Goal: Task Accomplishment & Management: Manage account settings

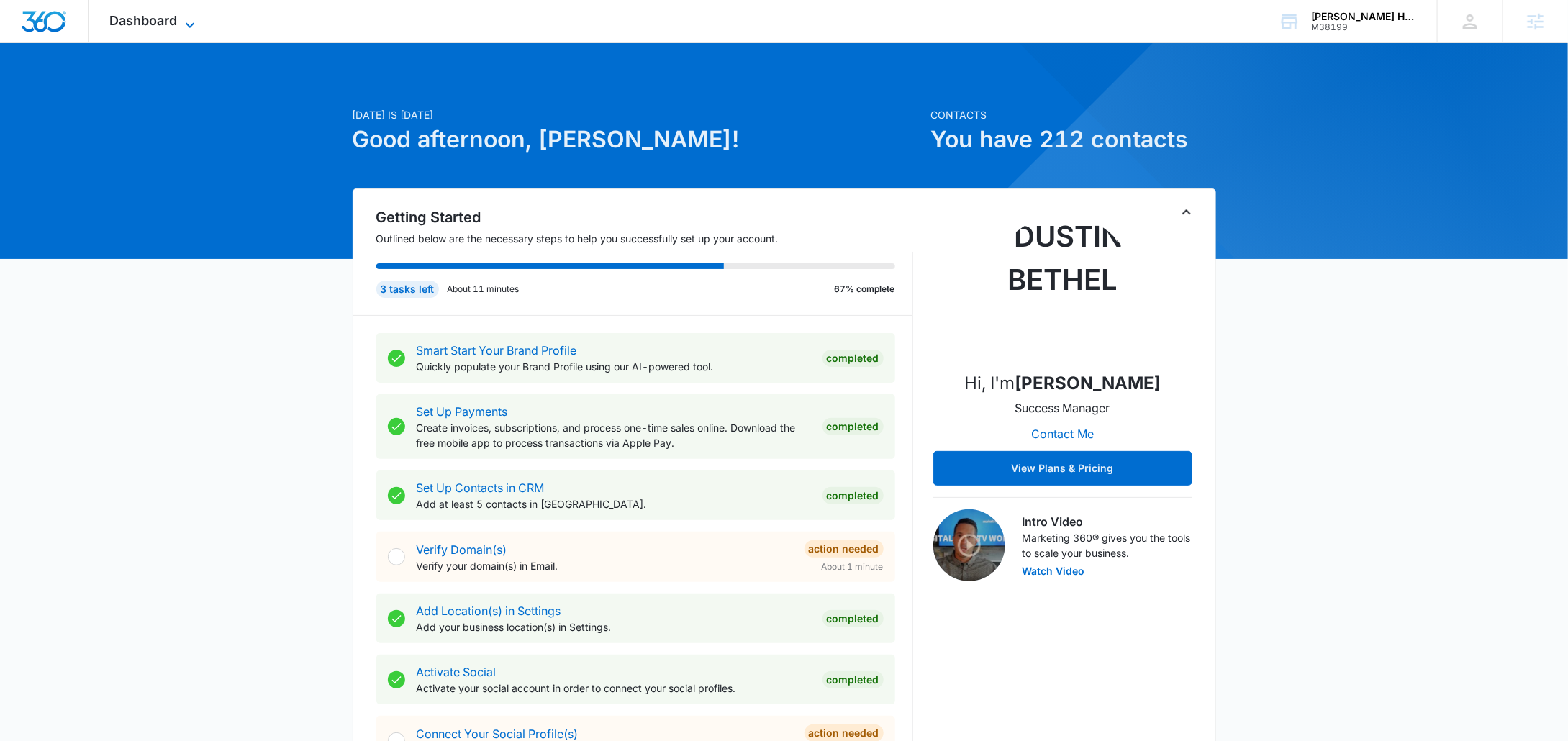
click at [170, 14] on span "Dashboard" at bounding box center [144, 20] width 67 height 15
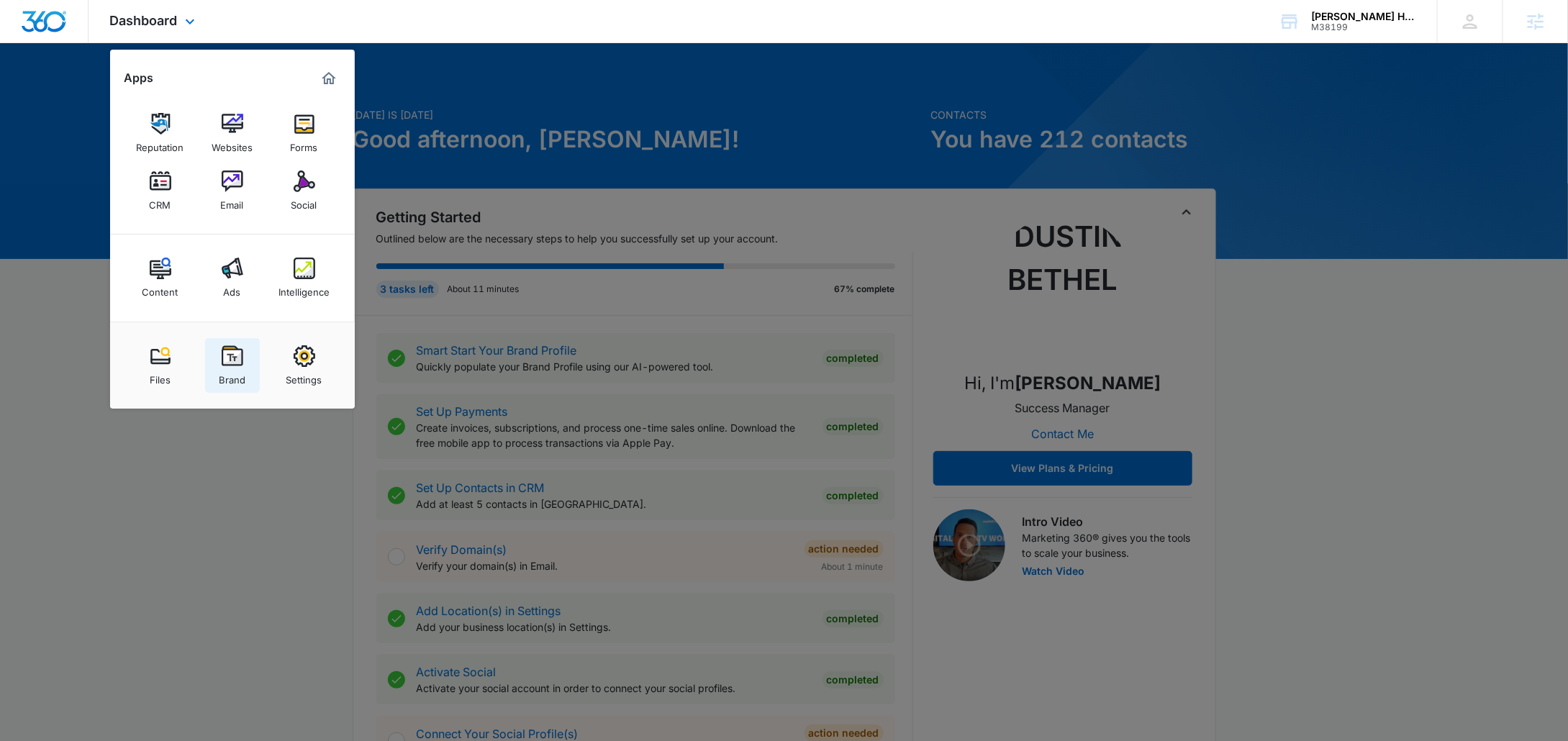
click at [237, 365] on img at bounding box center [233, 357] width 22 height 22
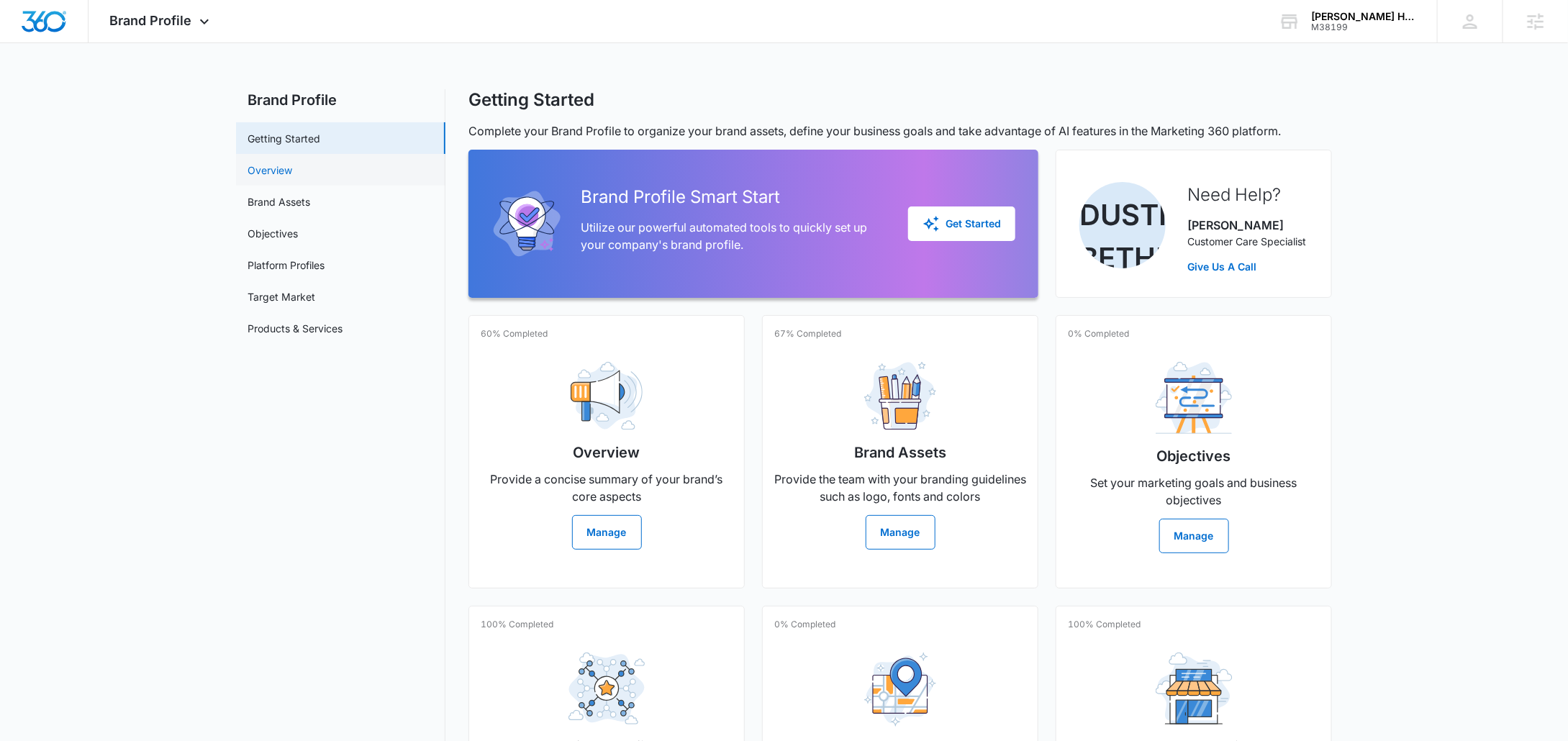
click at [292, 163] on link "Overview" at bounding box center [269, 170] width 45 height 15
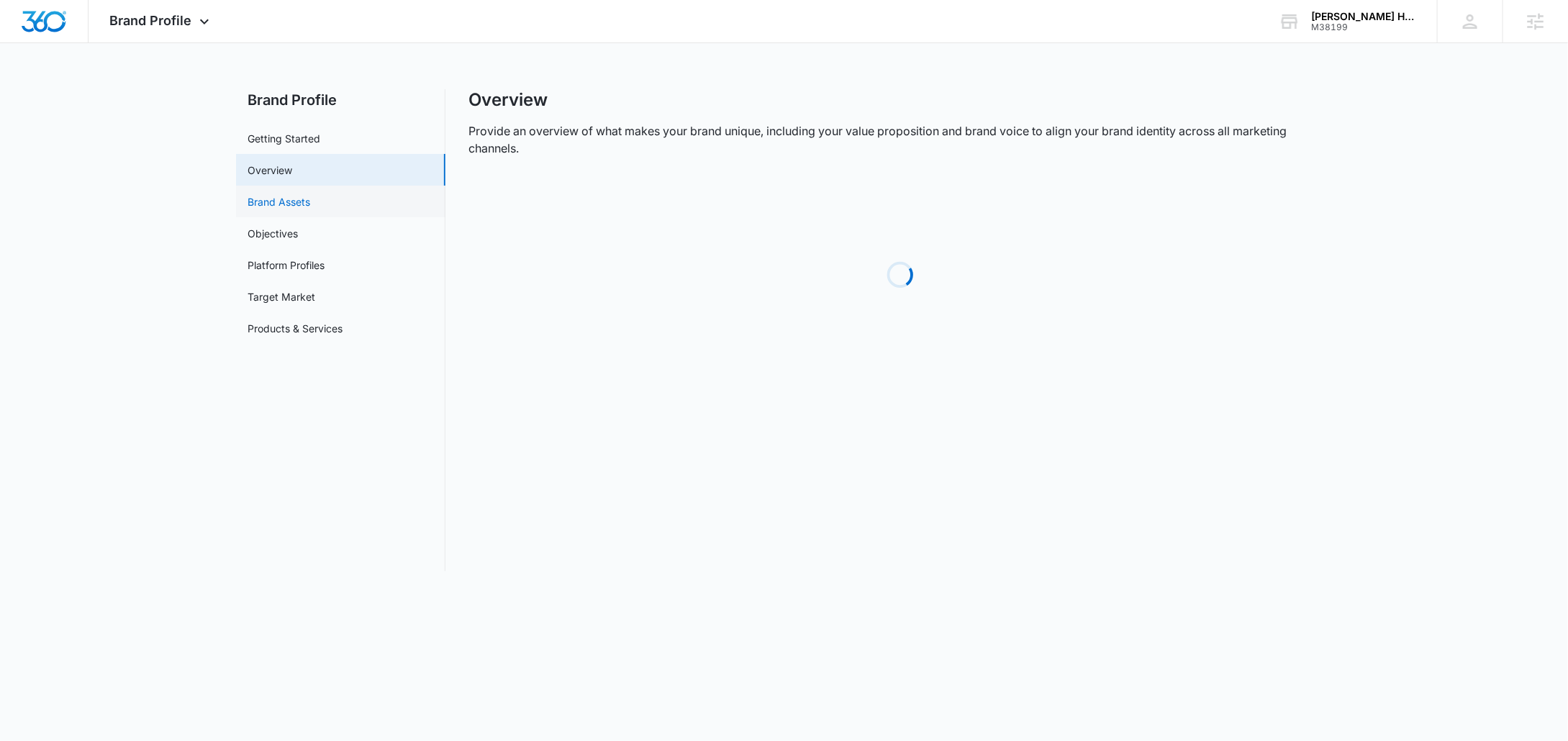
click at [310, 205] on link "Brand Assets" at bounding box center [278, 202] width 63 height 15
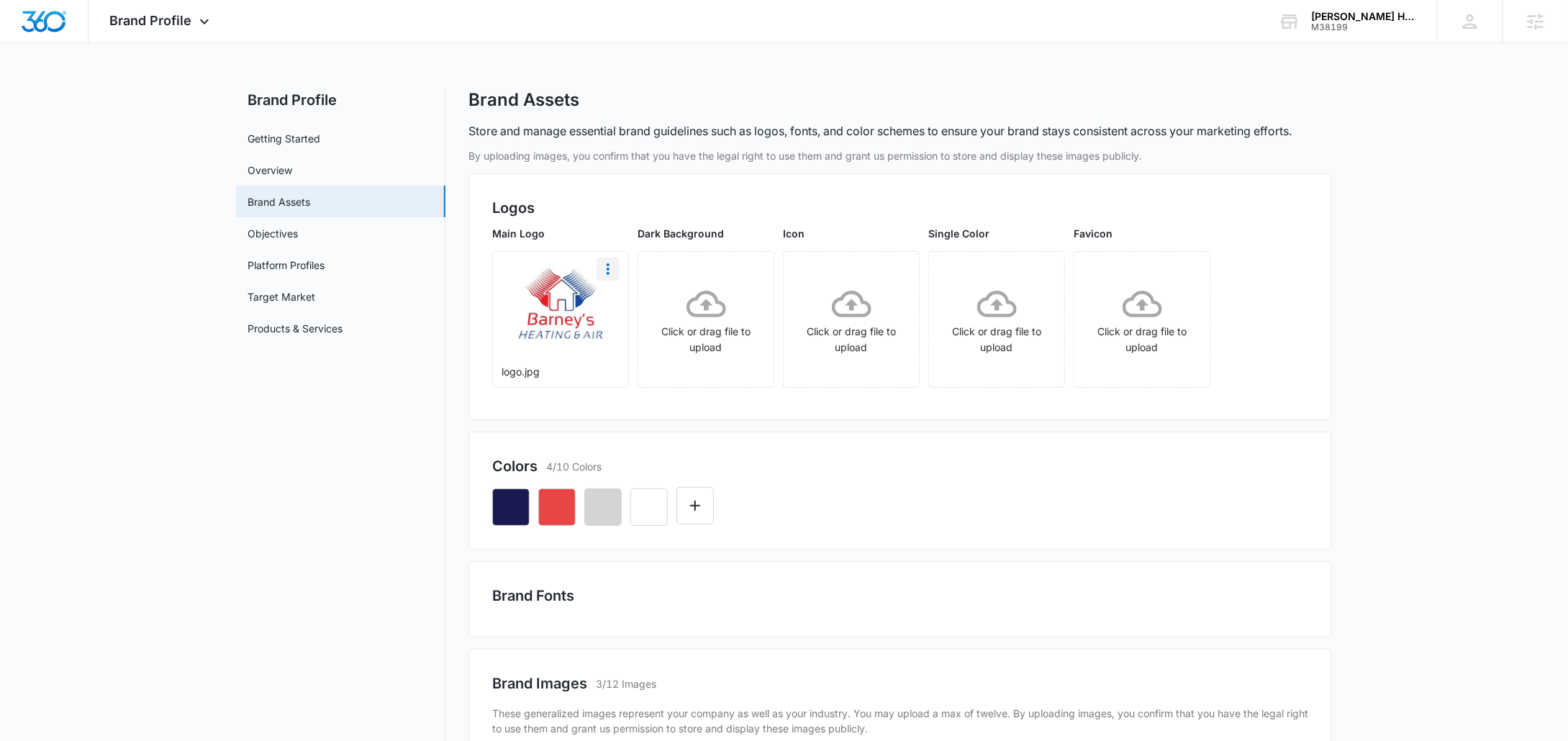
click at [611, 260] on icon "More" at bounding box center [608, 269] width 17 height 17
click at [646, 304] on div "Download" at bounding box center [637, 309] width 46 height 10
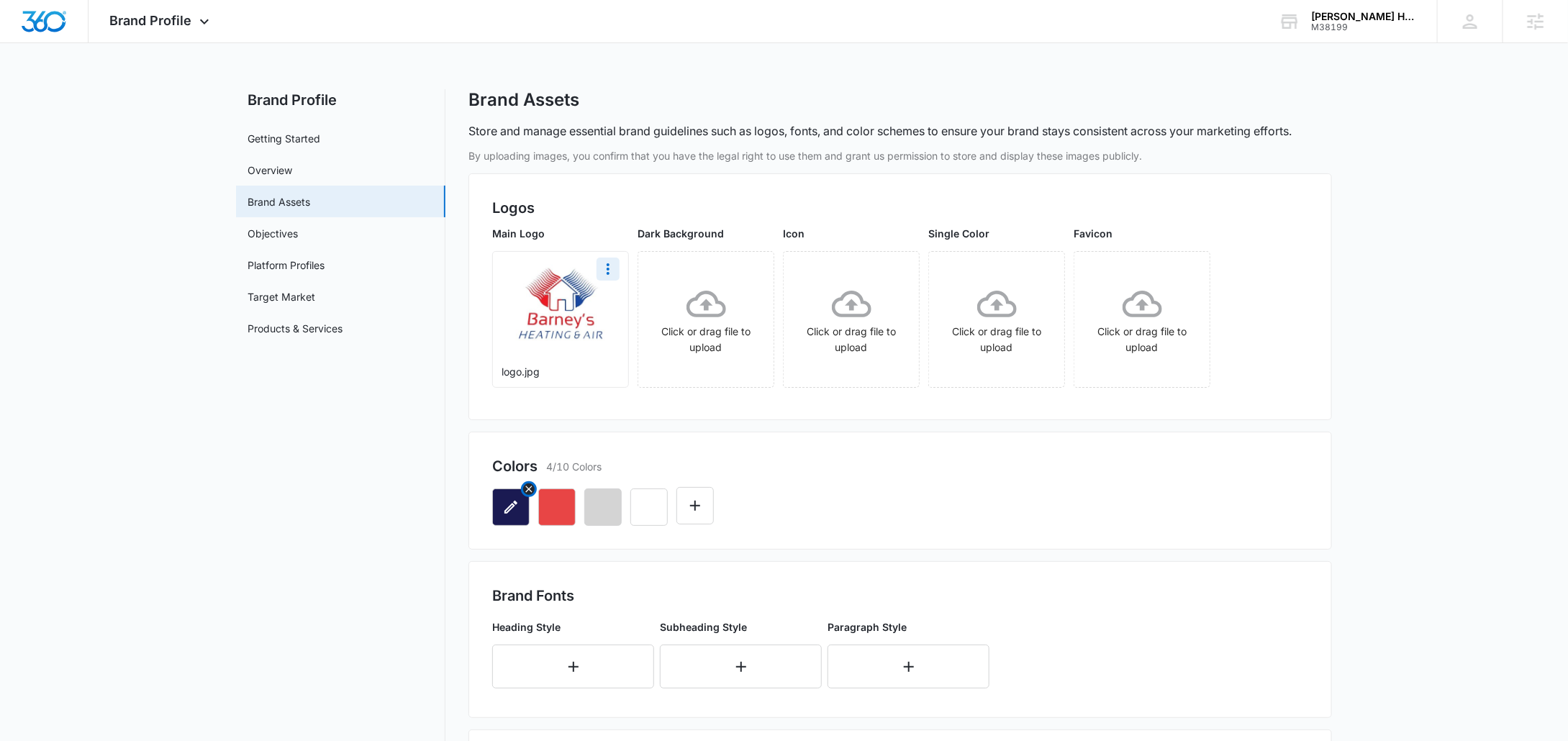
click at [516, 518] on button "button" at bounding box center [511, 507] width 37 height 37
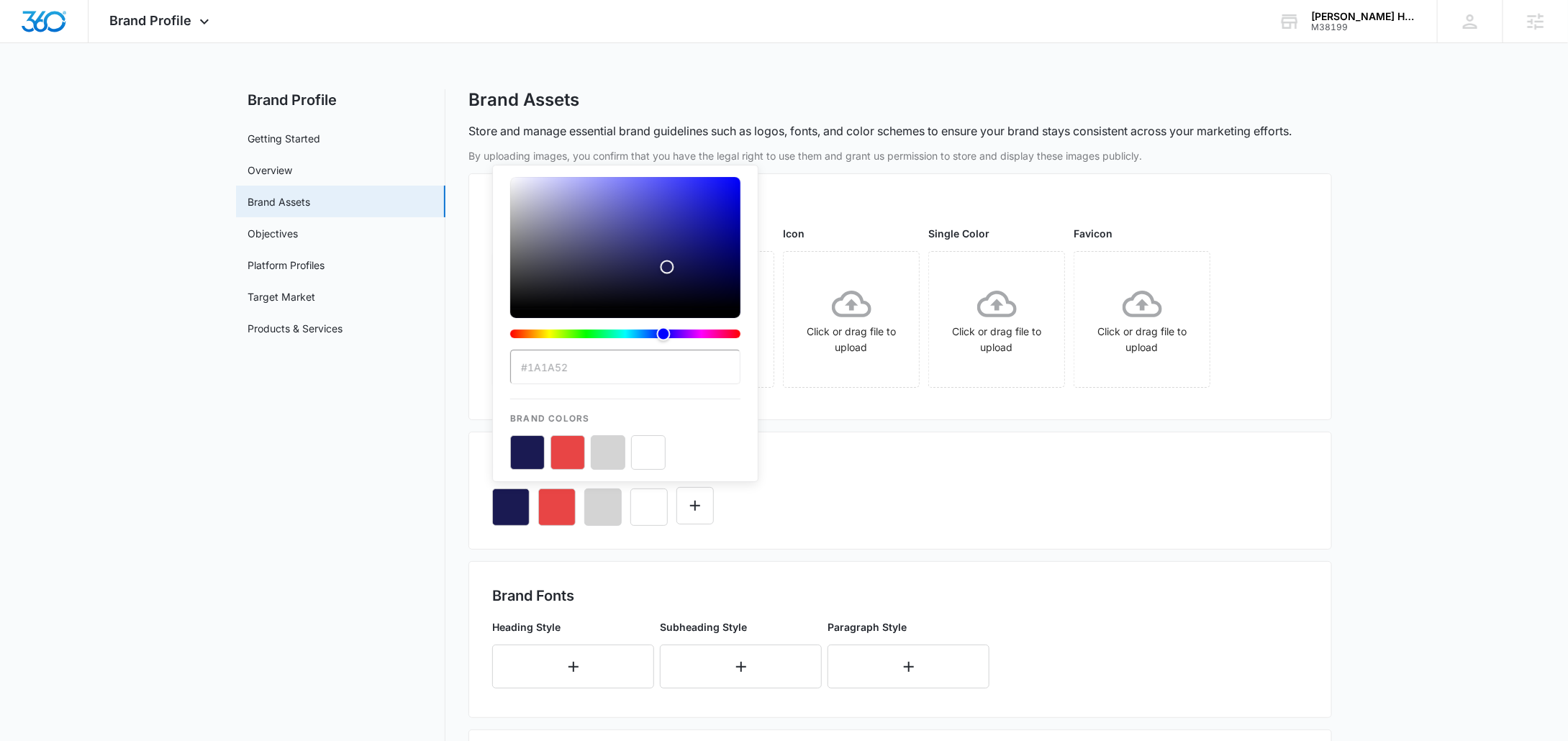
click at [975, 508] on div "#1A1A52 Brand Colors" at bounding box center [900, 502] width 816 height 49
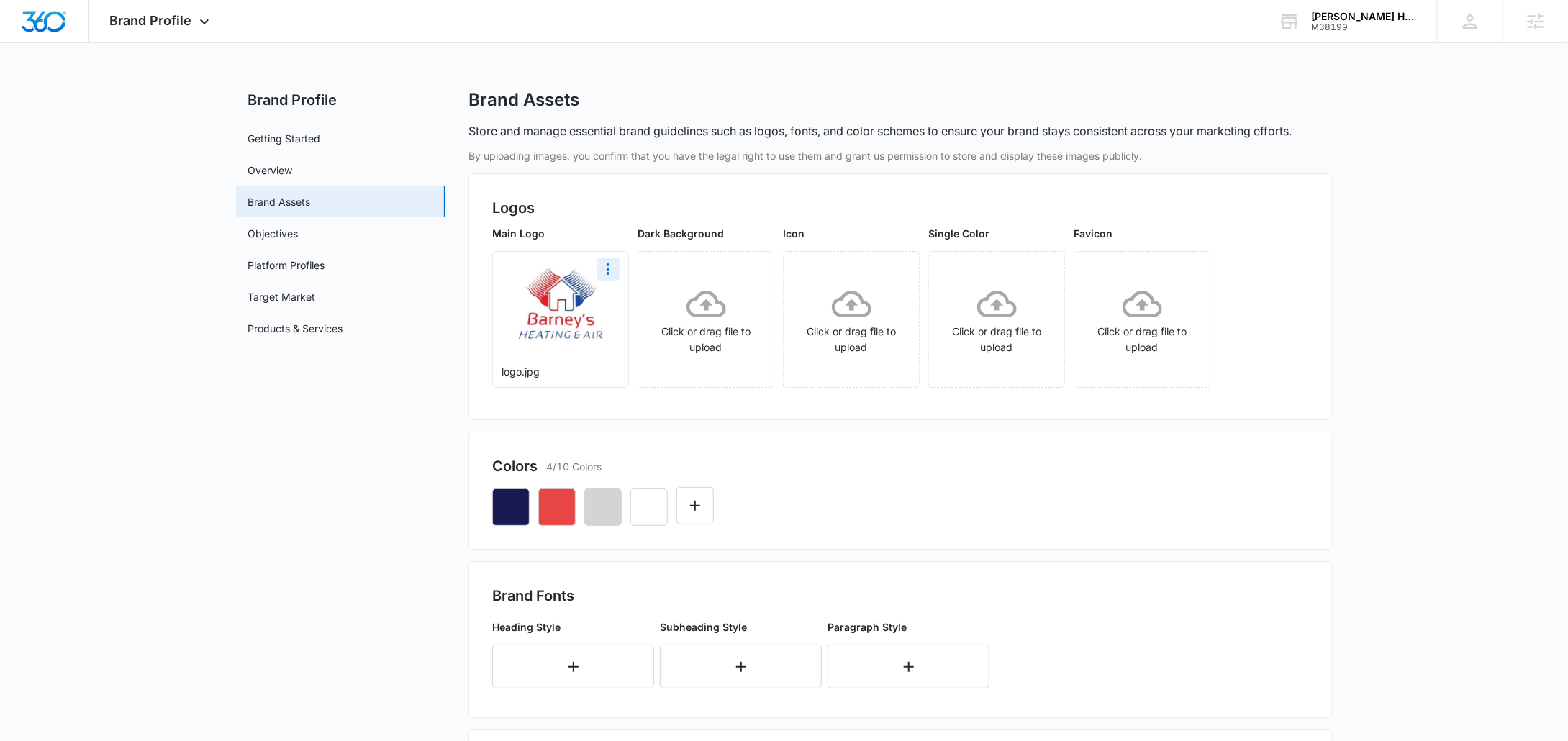
click at [579, 508] on div at bounding box center [900, 502] width 816 height 49
click at [565, 507] on icon "button" at bounding box center [557, 507] width 17 height 17
click at [916, 462] on div "Colors 4/10 Colors" at bounding box center [900, 467] width 816 height 22
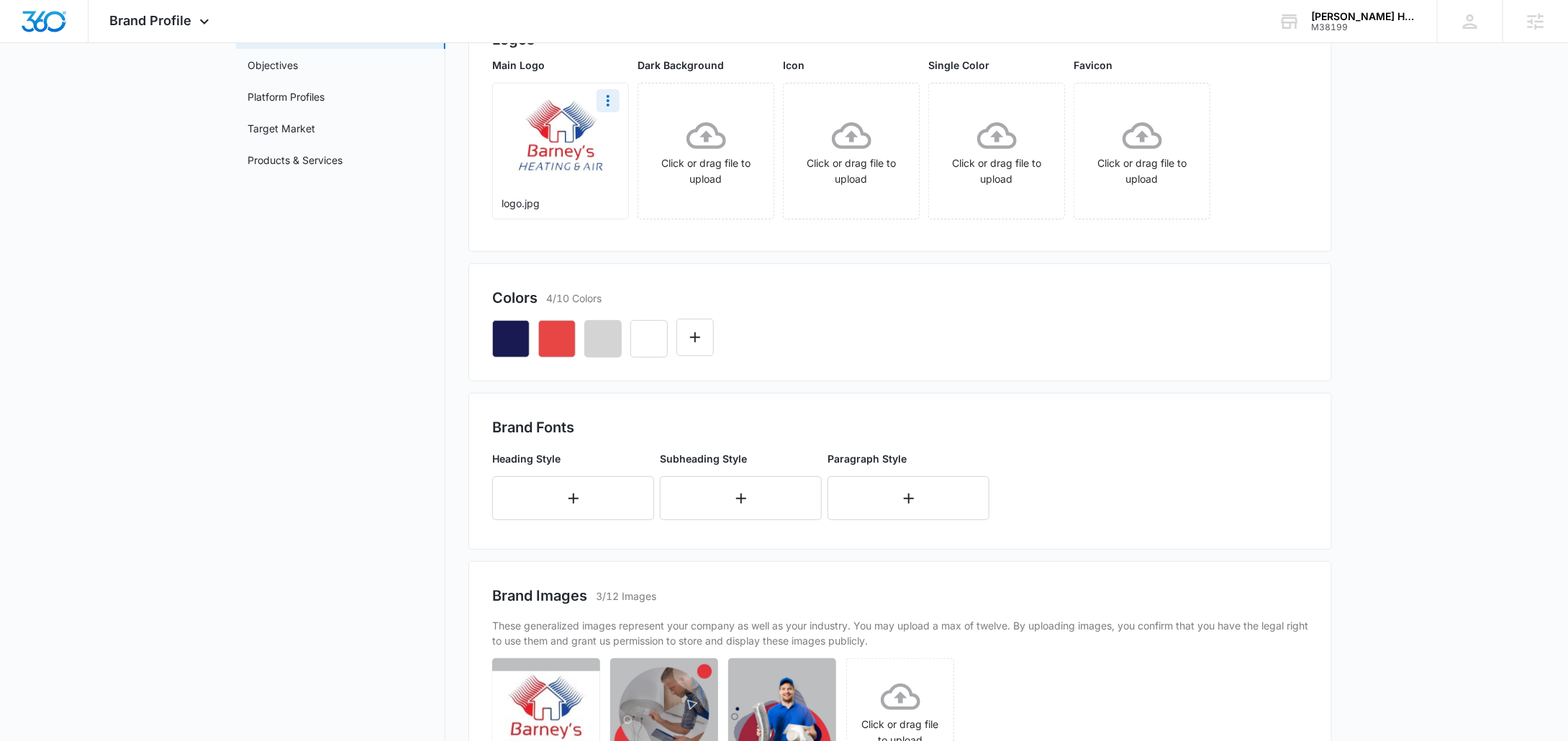
scroll to position [316, 0]
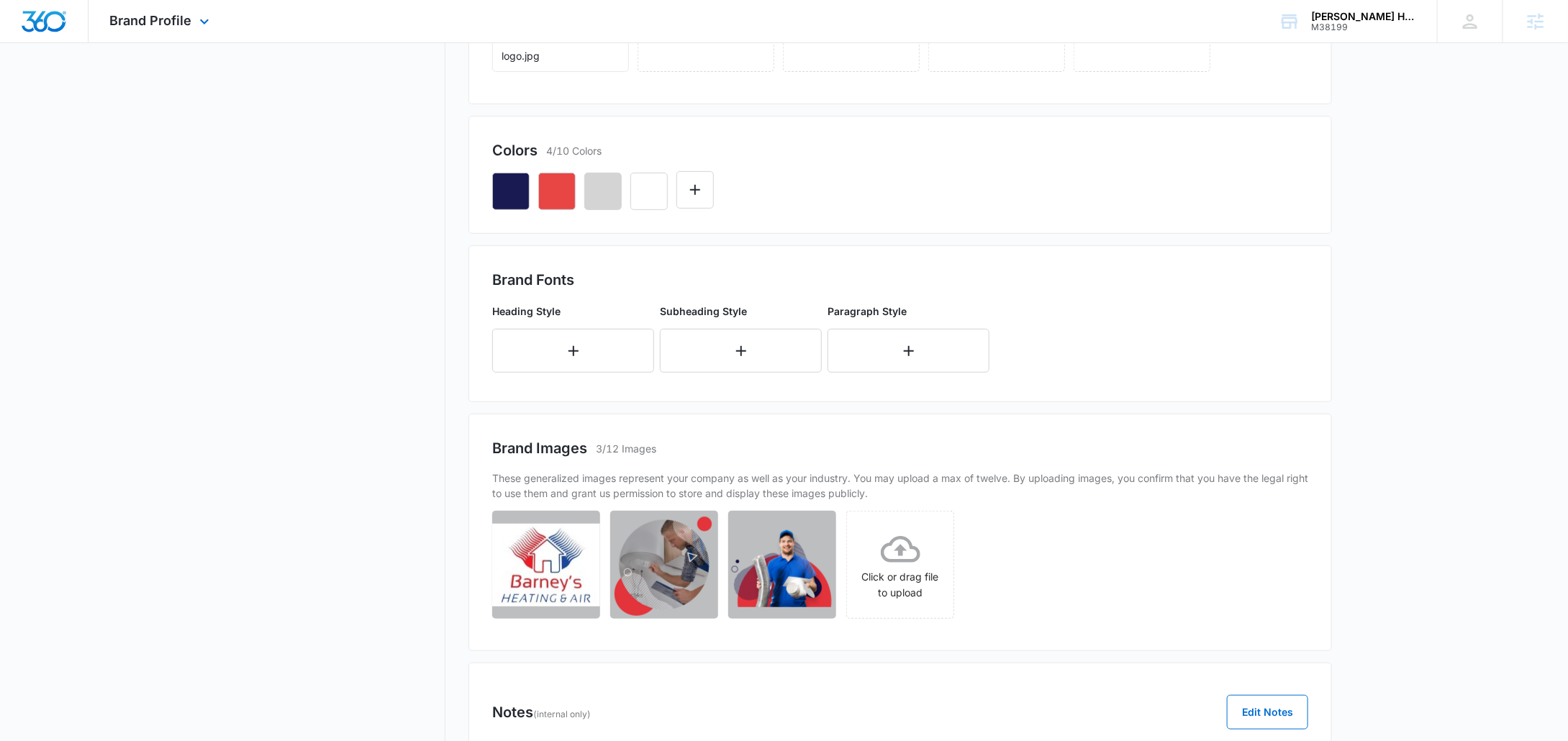
click at [180, 31] on div "Brand Profile Apps Reputation Websites Forms CRM Email Social Content Ads Intel…" at bounding box center [161, 21] width 147 height 43
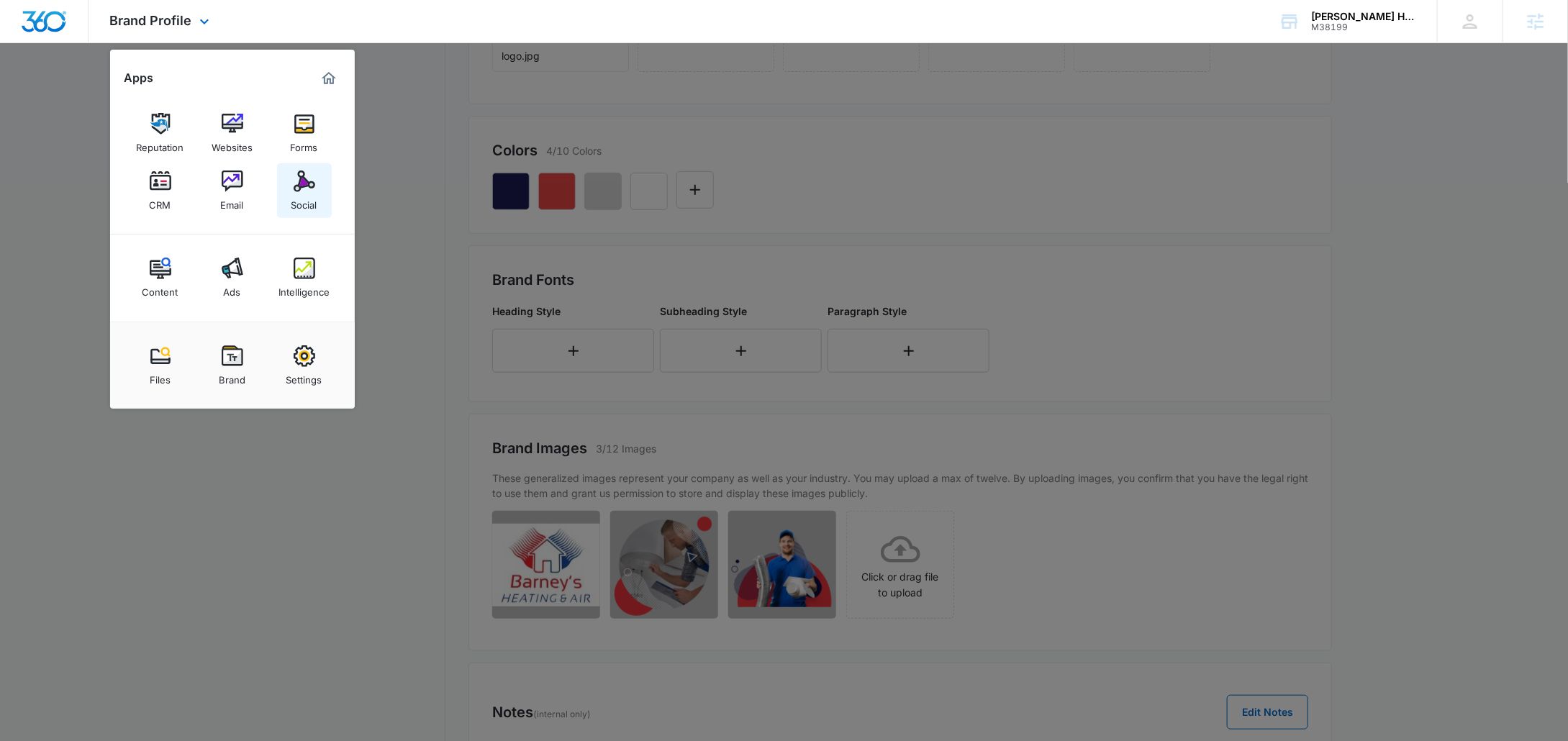
click at [298, 196] on div "Social" at bounding box center [304, 201] width 25 height 19
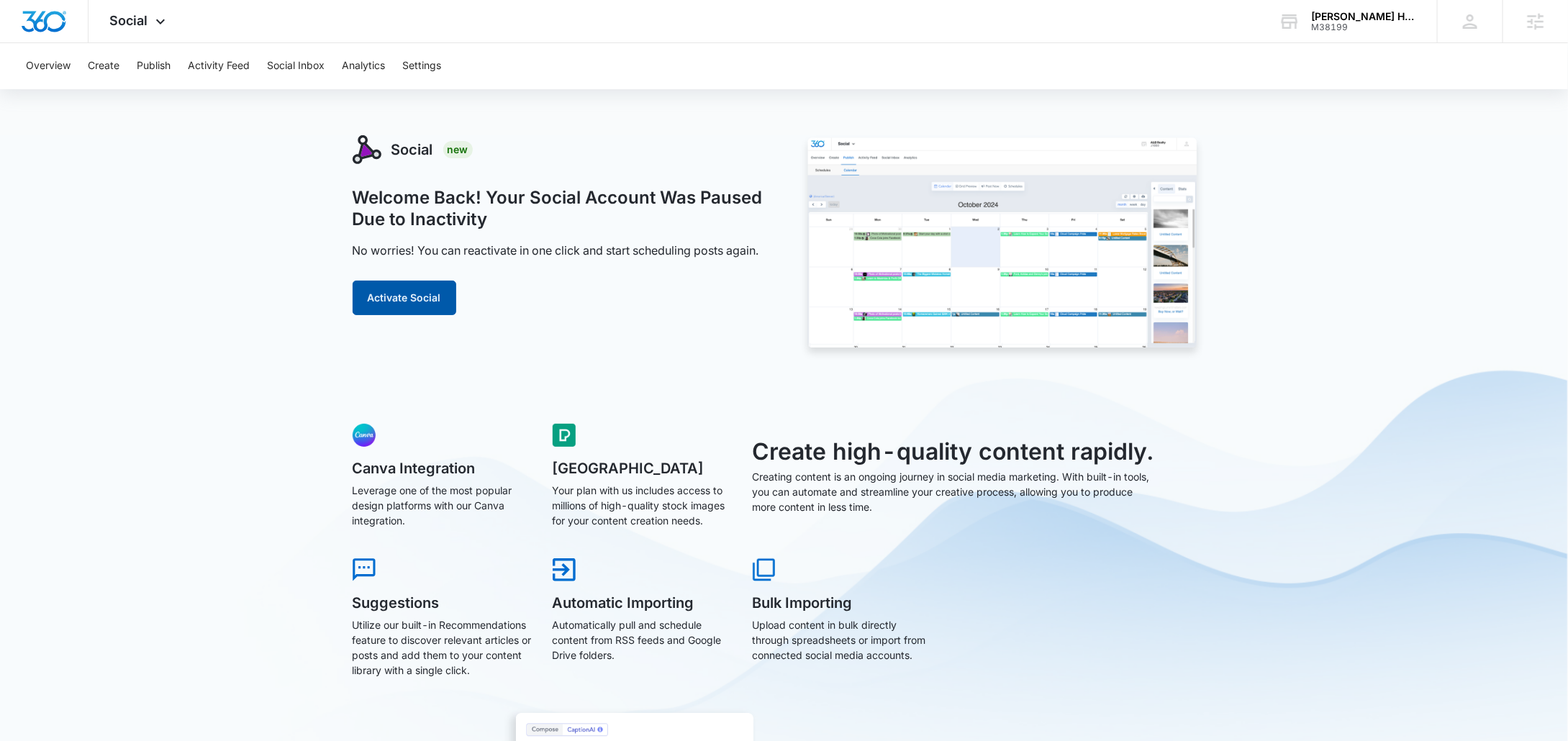
click at [387, 298] on button "Activate Social" at bounding box center [404, 298] width 104 height 35
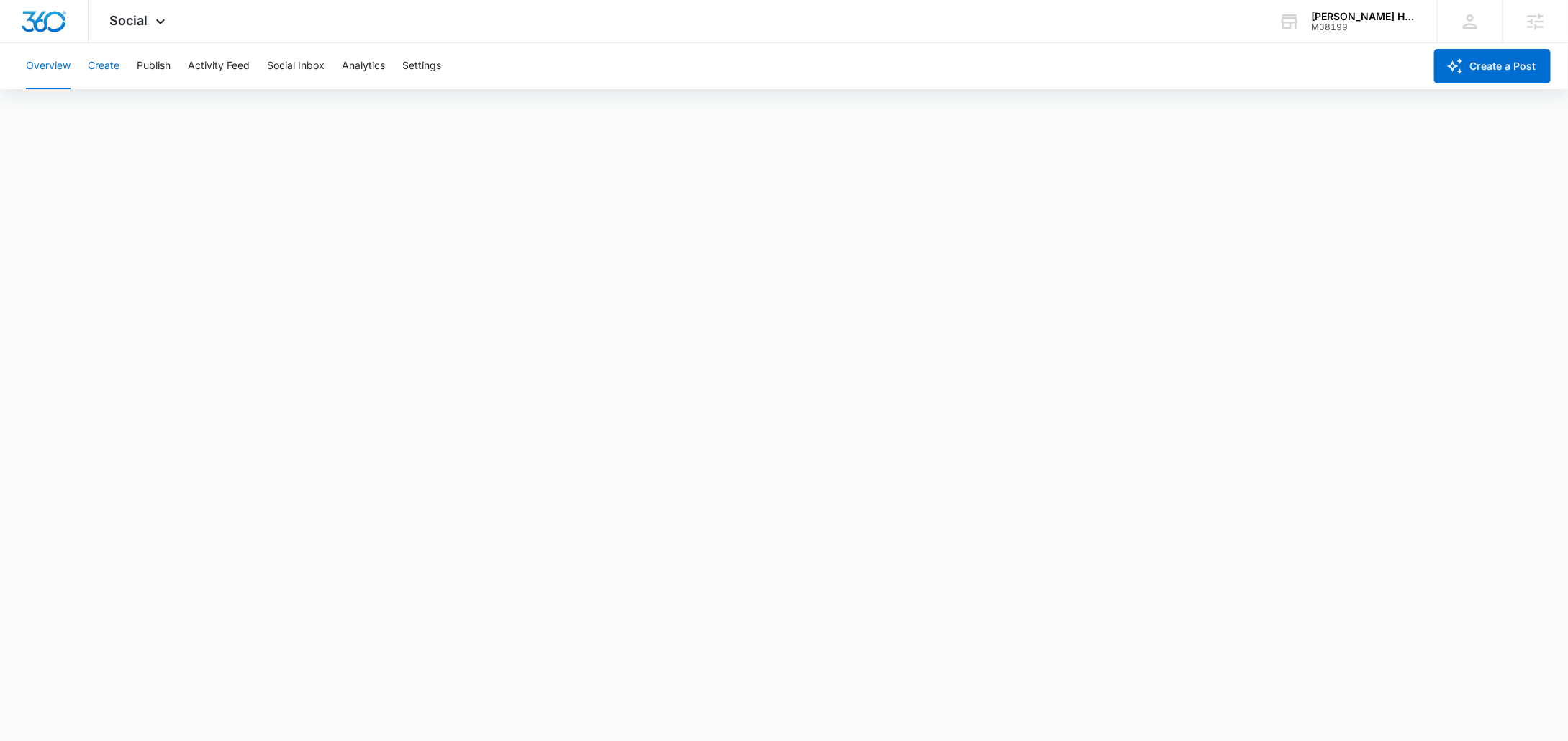
click at [109, 59] on button "Create" at bounding box center [103, 66] width 32 height 46
click at [149, 62] on button "Publish" at bounding box center [153, 66] width 34 height 46
click at [111, 112] on button "Schedules" at bounding box center [110, 110] width 49 height 40
click at [44, 119] on button "Calendar" at bounding box center [46, 110] width 43 height 40
click at [105, 74] on button "Create" at bounding box center [103, 66] width 32 height 46
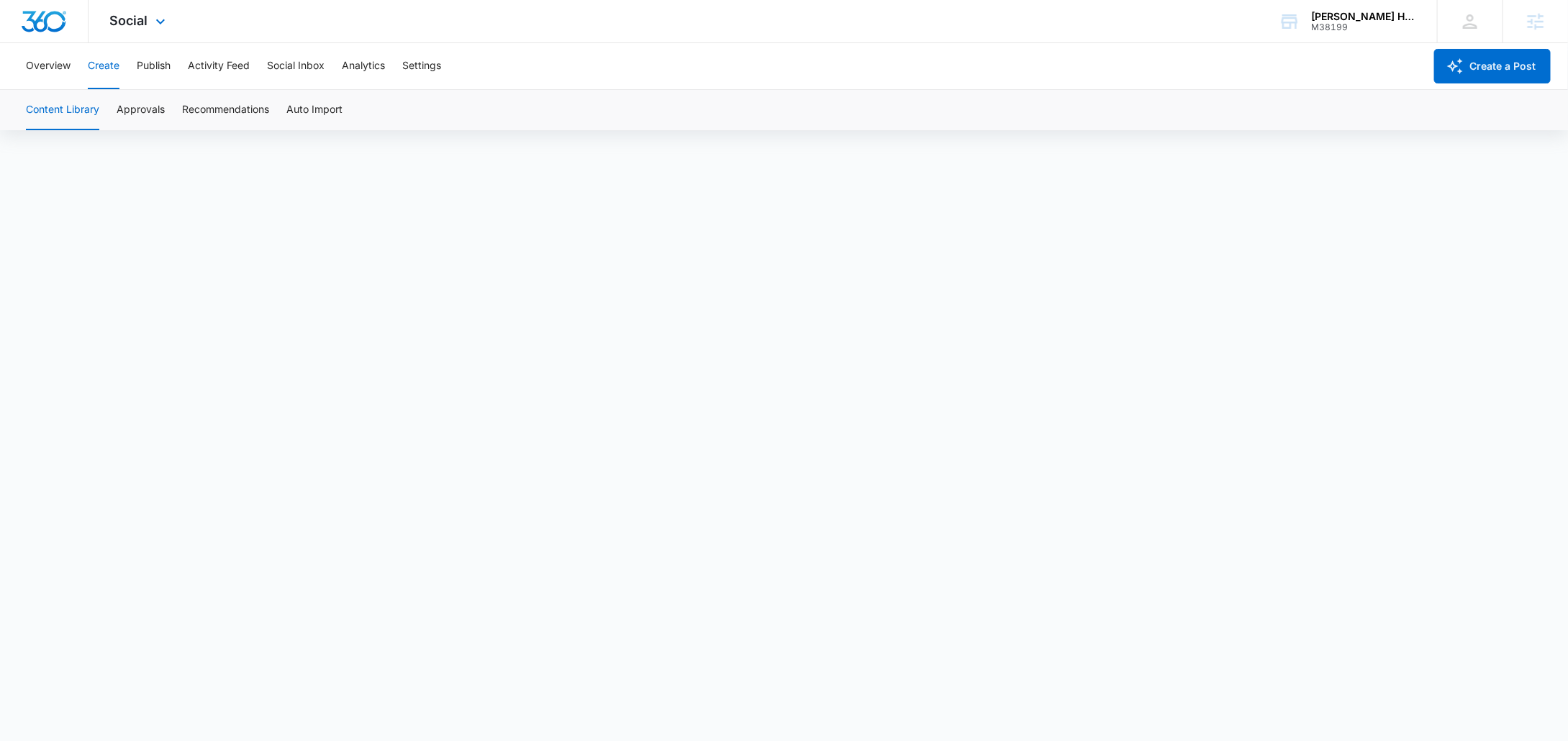
scroll to position [11, 0]
click at [160, 67] on button "Publish" at bounding box center [153, 66] width 34 height 46
click at [108, 122] on button "Schedules" at bounding box center [110, 110] width 49 height 40
click at [98, 65] on button "Create" at bounding box center [103, 66] width 32 height 46
click at [59, 50] on button "Overview" at bounding box center [47, 66] width 45 height 46
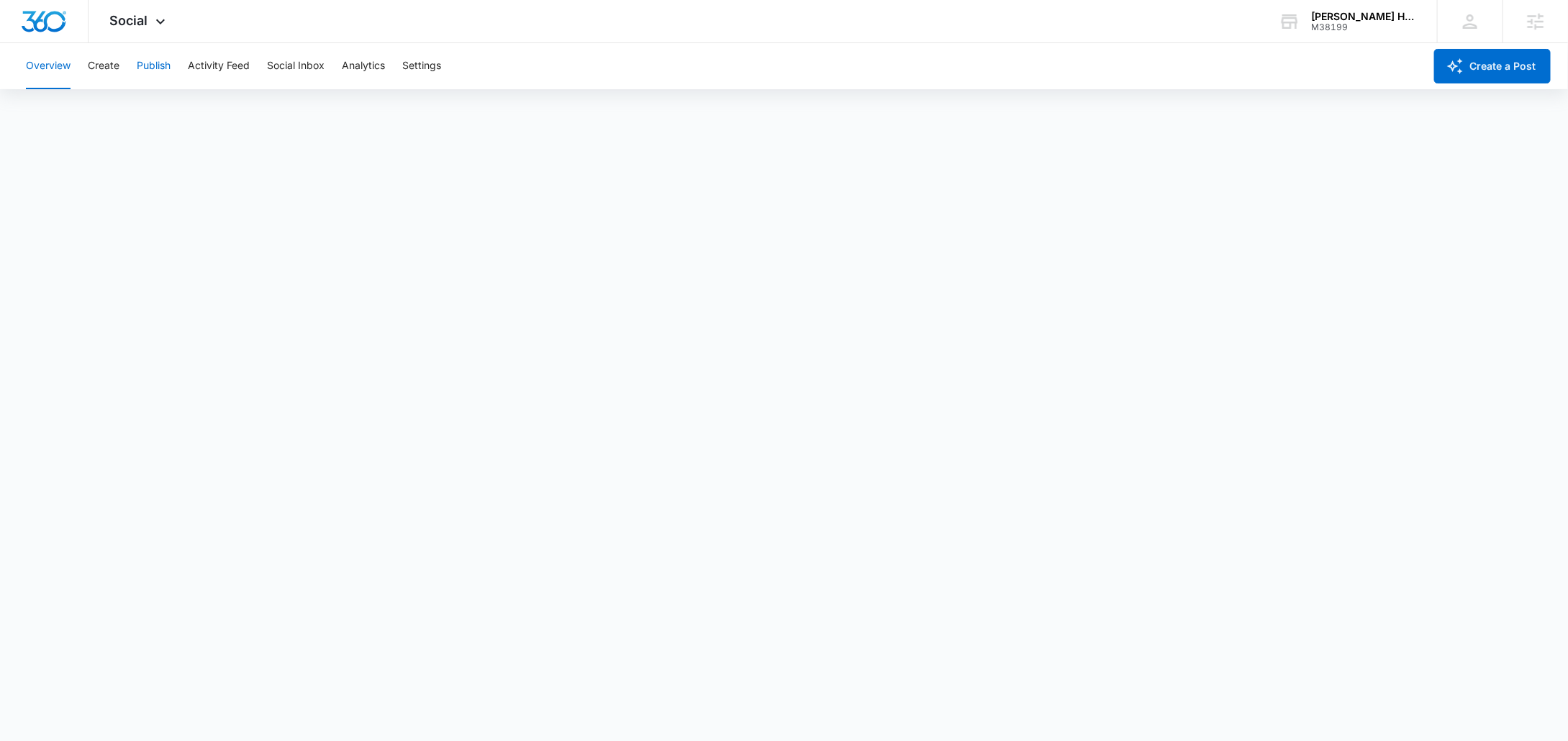
click at [149, 68] on button "Publish" at bounding box center [153, 66] width 34 height 46
click at [106, 58] on button "Create" at bounding box center [103, 66] width 32 height 46
click at [150, 107] on button "Approvals" at bounding box center [140, 110] width 48 height 40
click at [157, 66] on button "Publish" at bounding box center [153, 66] width 34 height 46
click at [73, 108] on div "Calendar Schedules" at bounding box center [784, 110] width 1533 height 40
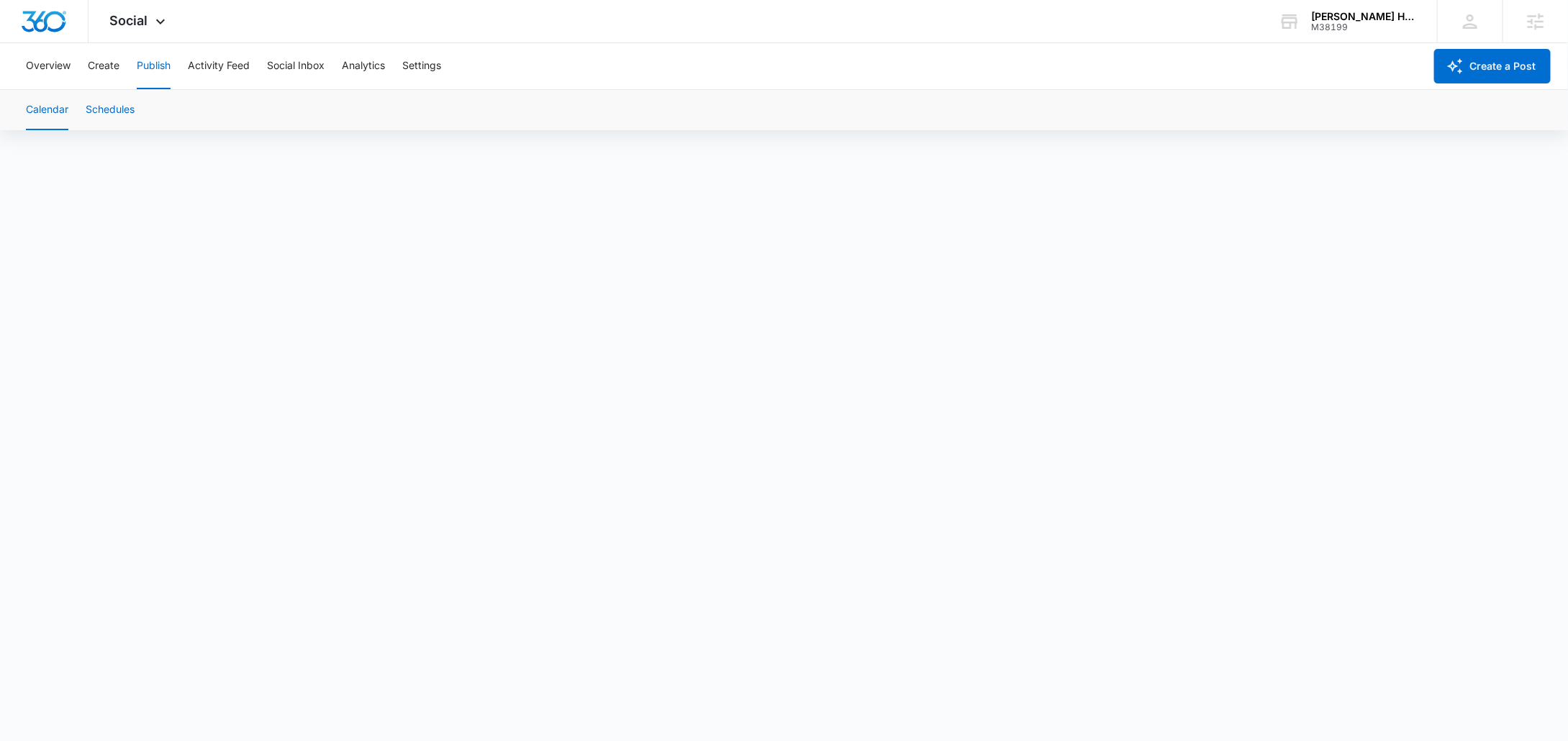
click at [118, 108] on button "Schedules" at bounding box center [110, 110] width 49 height 40
click at [1341, 24] on div "M38199" at bounding box center [1363, 27] width 105 height 10
